Goal: Information Seeking & Learning: Learn about a topic

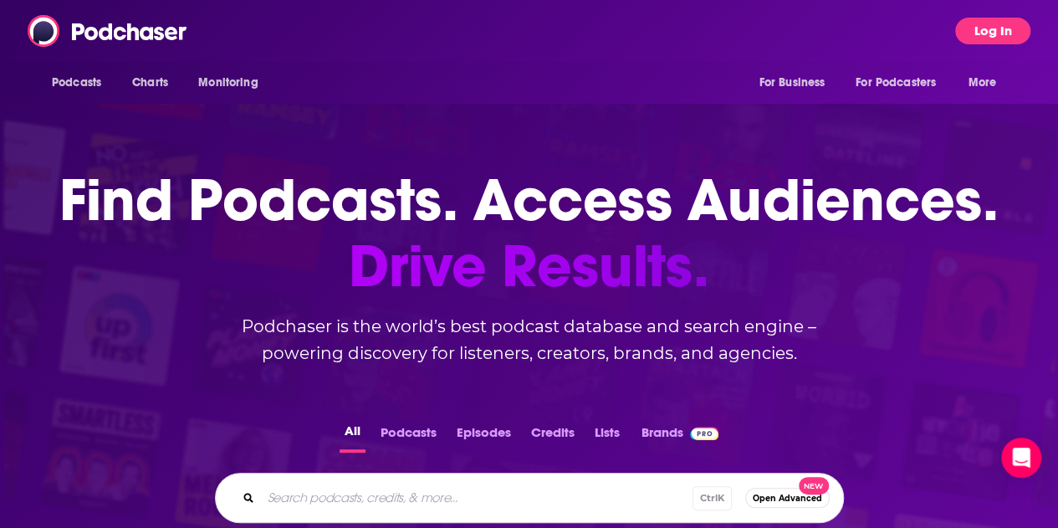
click at [515, 29] on button "Log In" at bounding box center [992, 31] width 75 height 27
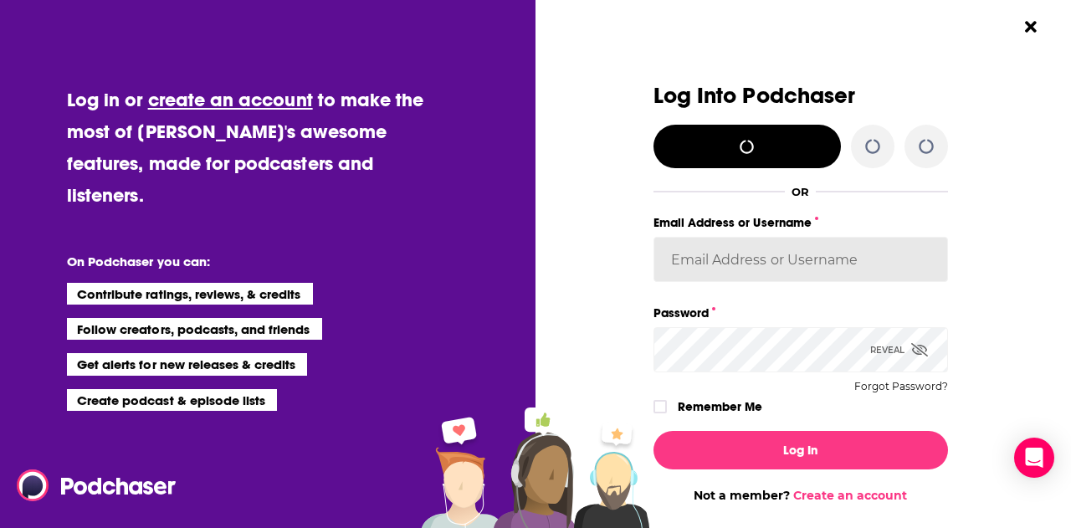
type input "laprteam"
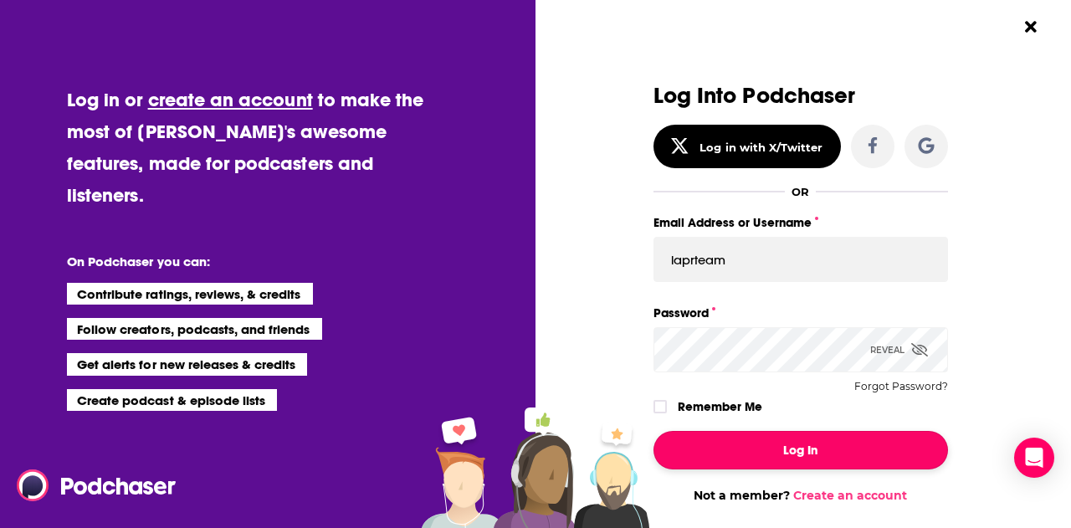
click at [515, 184] on button "Log In" at bounding box center [800, 450] width 294 height 38
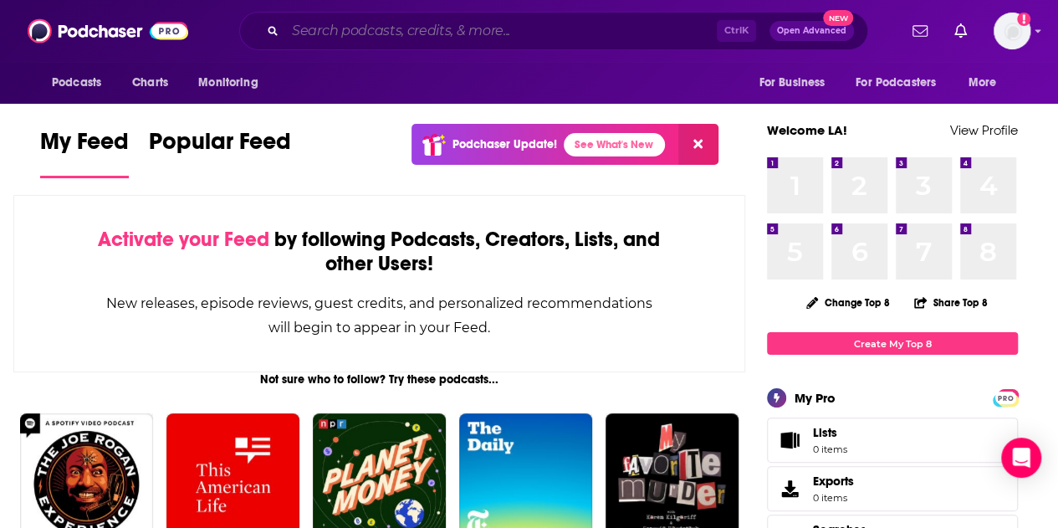
click at [490, 28] on input "Search podcasts, credits, & more..." at bounding box center [501, 31] width 432 height 27
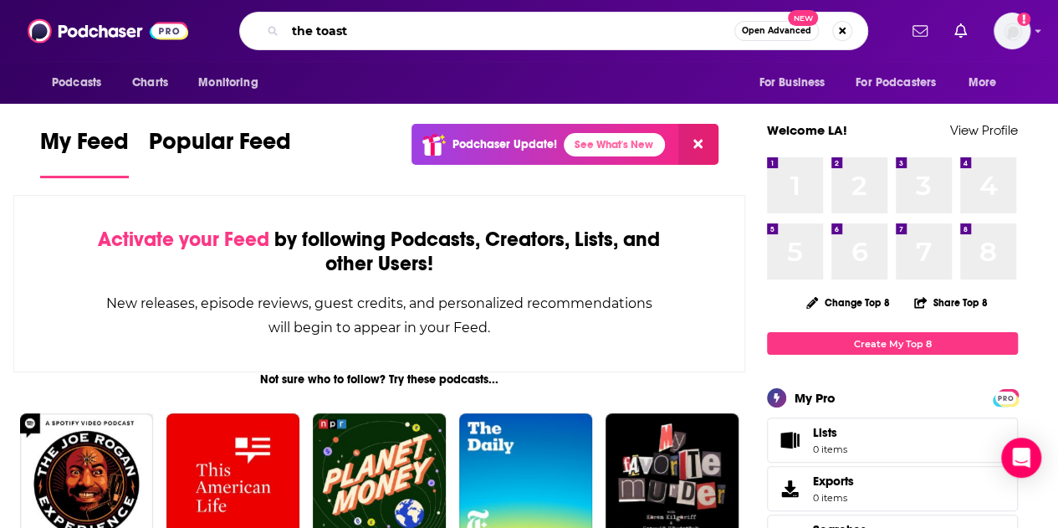
type input "the toast"
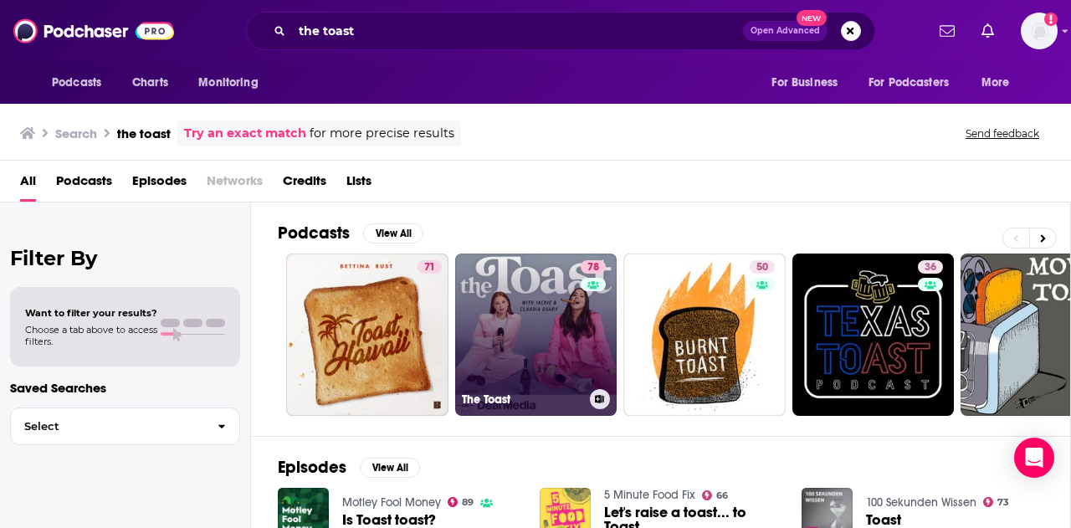
click at [515, 184] on link "78 The Toast" at bounding box center [536, 335] width 162 height 162
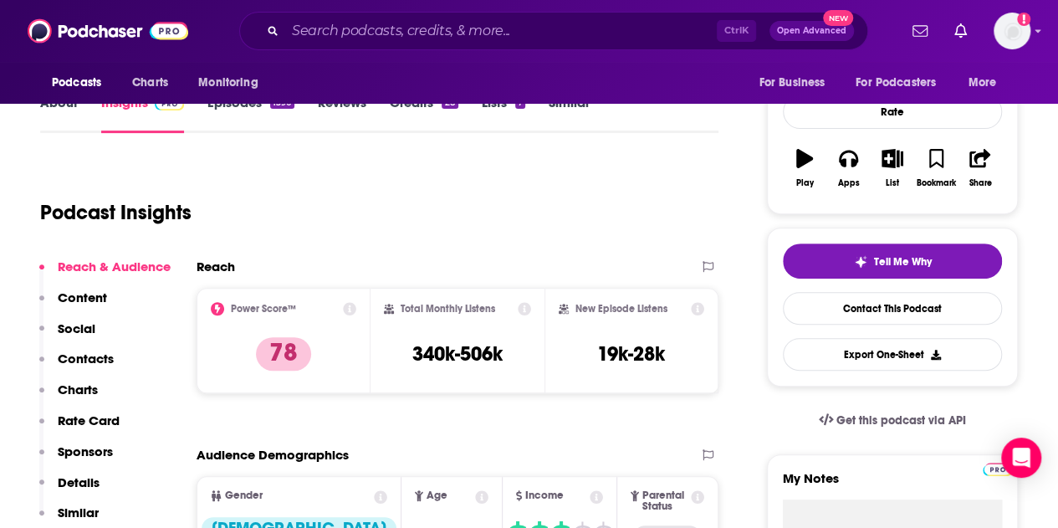
scroll to position [251, 0]
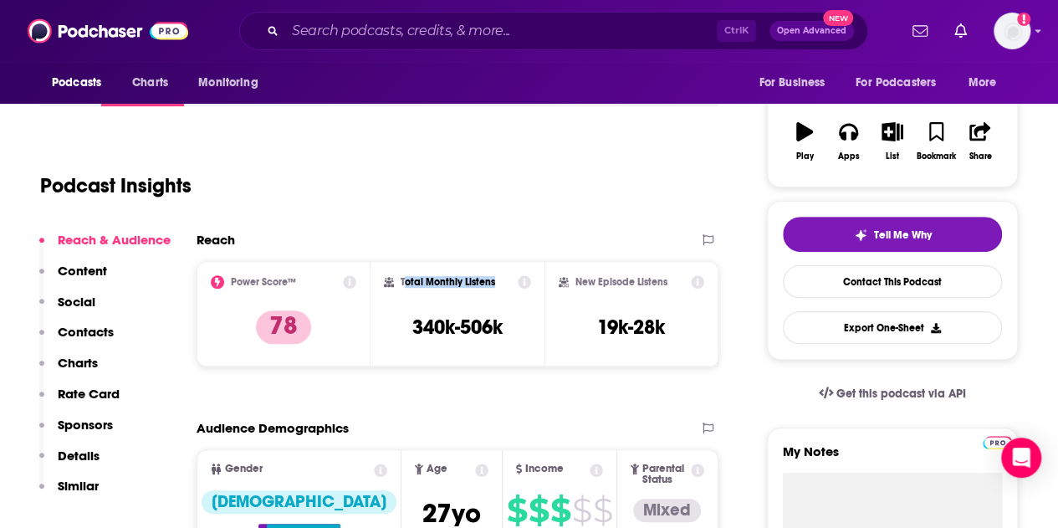
drag, startPoint x: 403, startPoint y: 277, endPoint x: 494, endPoint y: 279, distance: 90.4
click at [494, 184] on h2 "Total Monthly Listens" at bounding box center [448, 282] width 95 height 12
click at [498, 184] on div "Total Monthly Listens" at bounding box center [457, 281] width 147 height 13
drag, startPoint x: 579, startPoint y: 282, endPoint x: 652, endPoint y: 283, distance: 72.8
click at [515, 184] on h2 "New Episode Listens" at bounding box center [622, 282] width 92 height 12
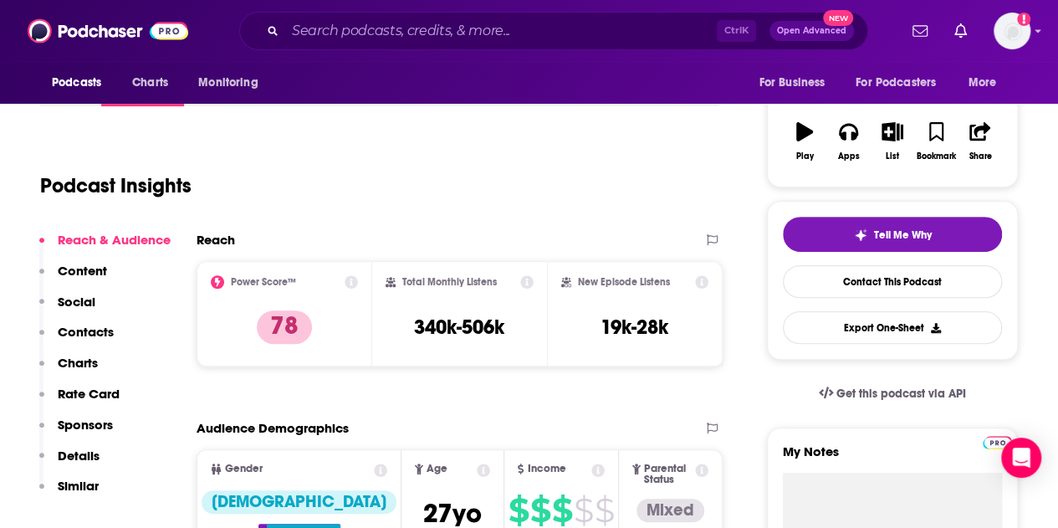
click at [515, 184] on div "Podcast Insights" at bounding box center [372, 175] width 665 height 85
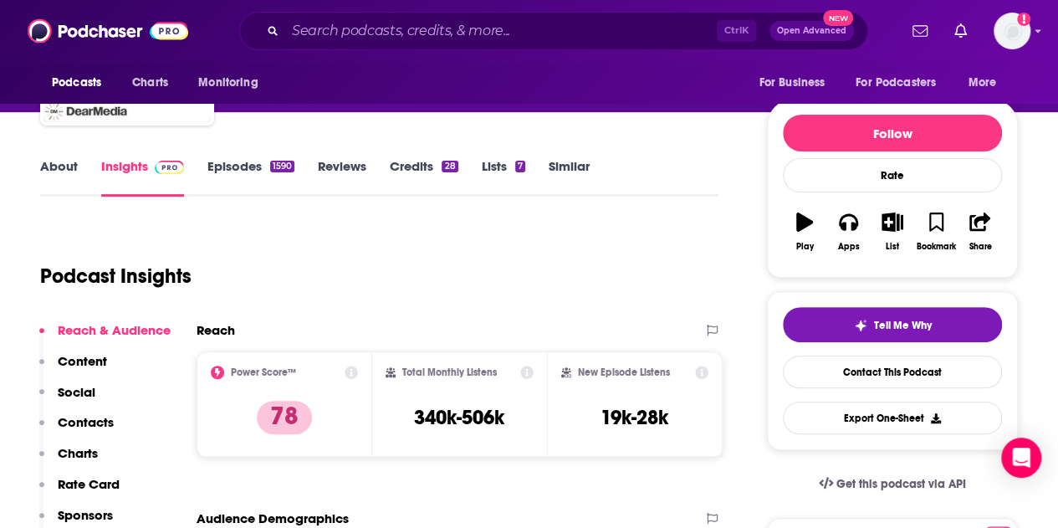
scroll to position [167, 0]
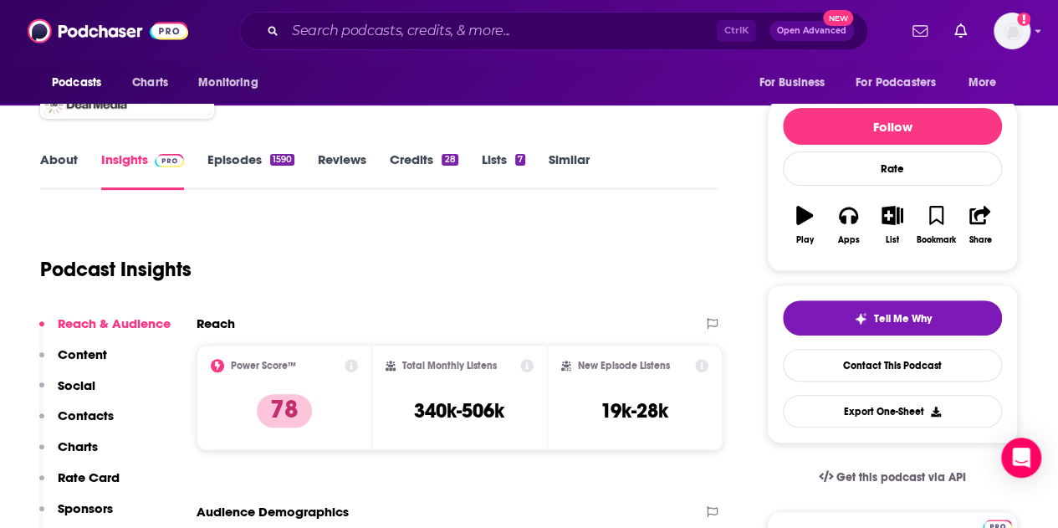
click at [230, 166] on link "Episodes 1590" at bounding box center [250, 170] width 87 height 38
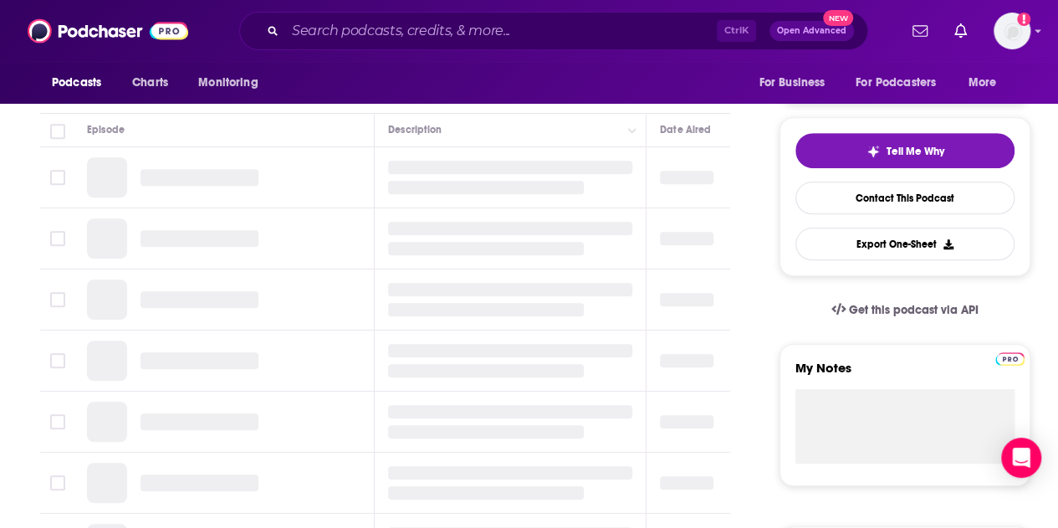
scroll to position [167, 0]
